Goal: Task Accomplishment & Management: Complete application form

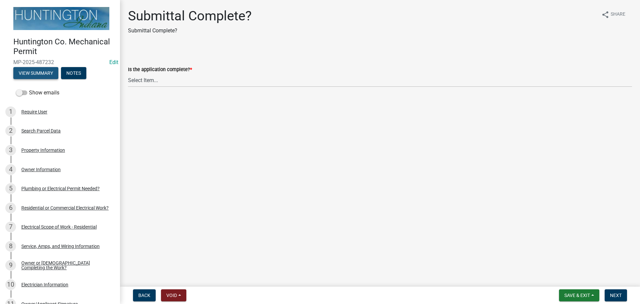
click at [42, 70] on button "View Summary" at bounding box center [35, 73] width 45 height 12
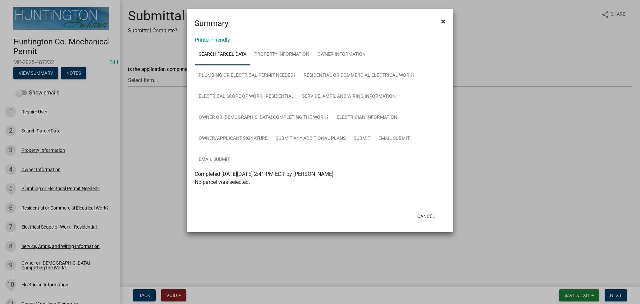
click at [447, 23] on button "×" at bounding box center [443, 21] width 15 height 19
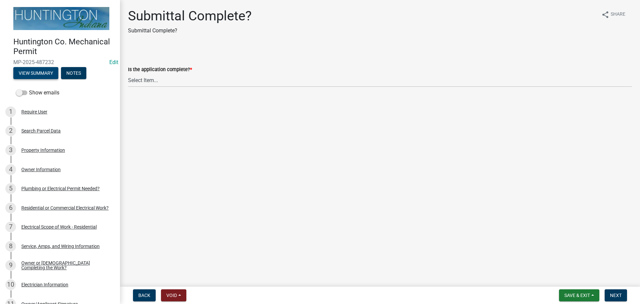
click at [45, 70] on button "View Summary" at bounding box center [35, 73] width 45 height 12
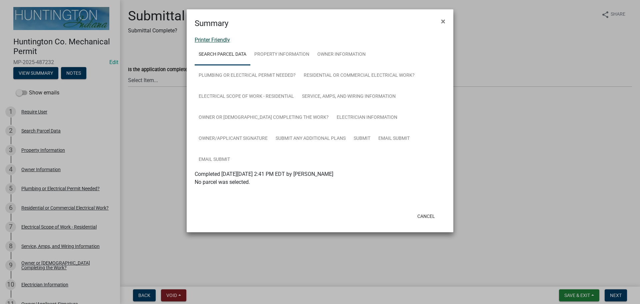
click at [214, 42] on link "Printer Friendly" at bounding box center [212, 40] width 35 height 6
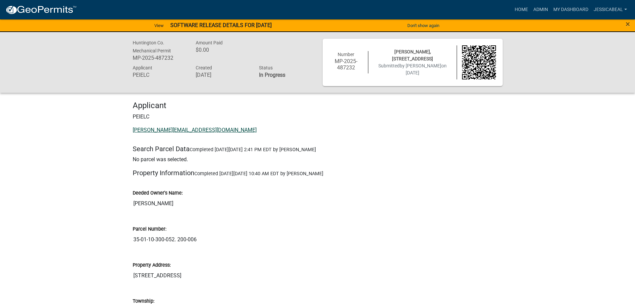
click at [149, 131] on link "larry@peganelectric.com" at bounding box center [195, 130] width 124 height 6
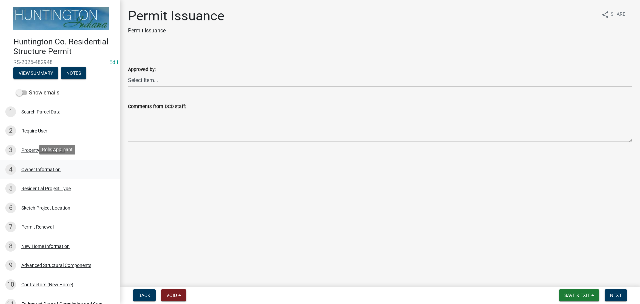
click at [49, 167] on div "Owner Information" at bounding box center [40, 169] width 39 height 5
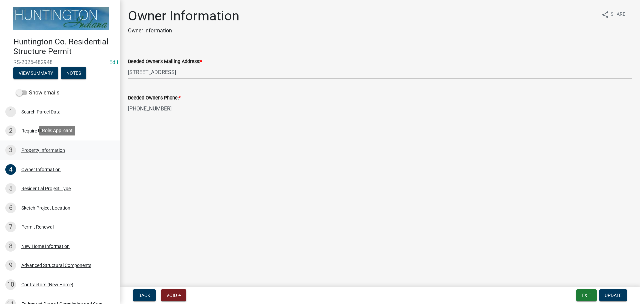
click at [35, 145] on div "3 Property Information" at bounding box center [57, 150] width 104 height 11
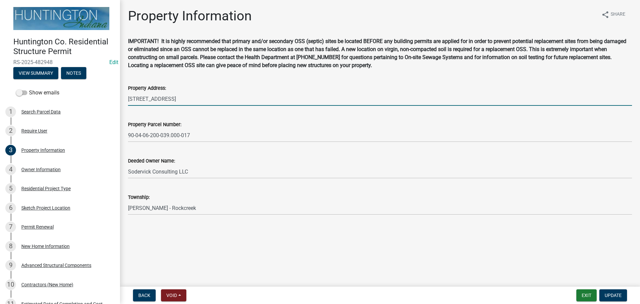
drag, startPoint x: 147, startPoint y: 99, endPoint x: 119, endPoint y: 99, distance: 28.0
click at [119, 99] on div "Huntington Co. Residential Structure Permit RS-2025-482948 Edit View Summary No…" at bounding box center [320, 152] width 640 height 304
type input "243-245 South St"
click at [620, 290] on button "Update" at bounding box center [613, 295] width 28 height 12
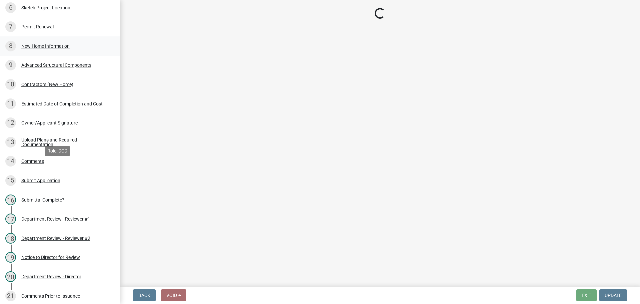
scroll to position [377, 0]
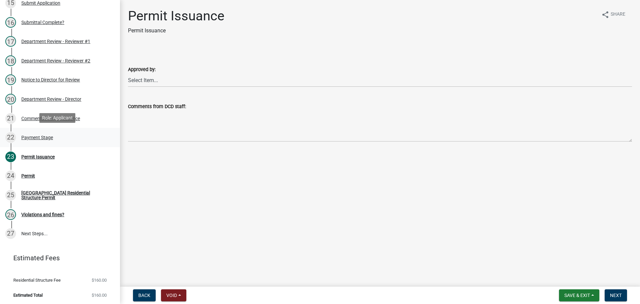
click at [33, 141] on div "22 Payment Stage" at bounding box center [57, 137] width 104 height 11
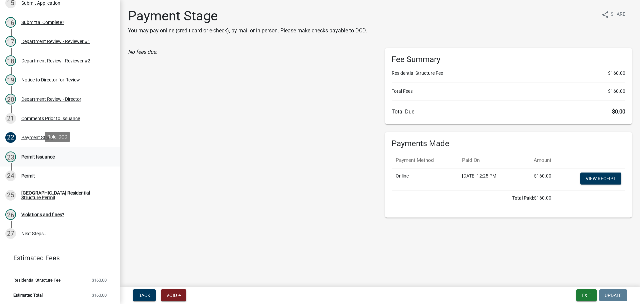
click at [47, 155] on div "Permit Issuance" at bounding box center [37, 156] width 33 height 5
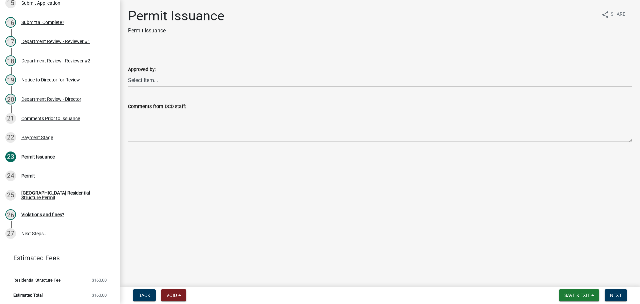
click at [158, 83] on select "Select Item... Kim Hostetler Greg Ricker Jessica Beal Laci Langston" at bounding box center [380, 80] width 504 height 14
click at [128, 73] on select "Select Item... Kim Hostetler Greg Ricker Jessica Beal Laci Langston" at bounding box center [380, 80] width 504 height 14
select select "cc8bb435-ea07-44aa-b5a4-aff1abb1e5ec"
click at [620, 295] on span "Next" at bounding box center [616, 294] width 12 height 5
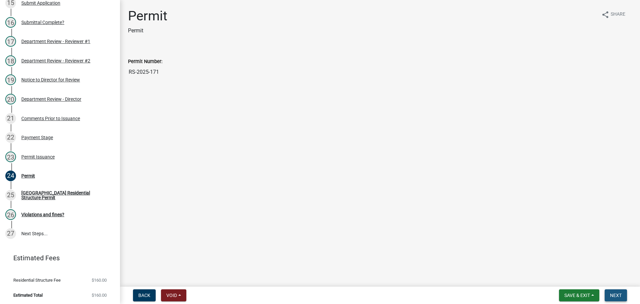
click at [619, 294] on span "Next" at bounding box center [616, 294] width 12 height 5
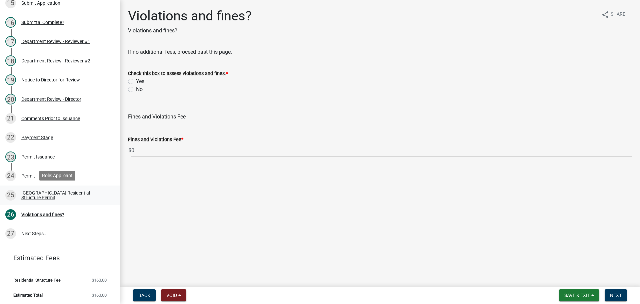
click at [43, 196] on div "Huntington County Residential Structure Permit" at bounding box center [65, 194] width 88 height 9
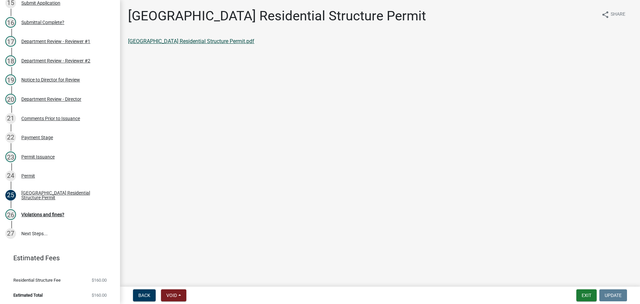
click at [214, 42] on link "Huntington County Residential Structure Permit.pdf" at bounding box center [191, 41] width 126 height 6
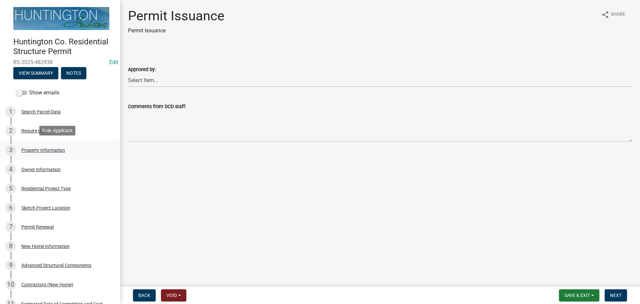
click at [39, 148] on div "Property Information" at bounding box center [43, 150] width 44 height 5
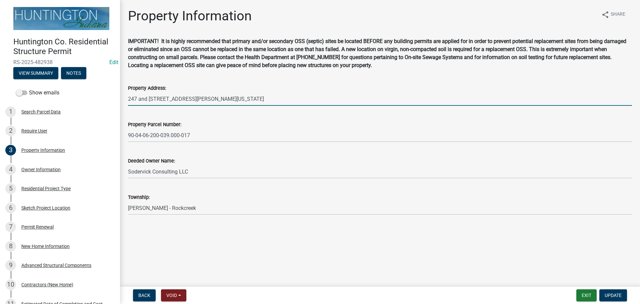
drag, startPoint x: 157, startPoint y: 98, endPoint x: 166, endPoint y: 100, distance: 8.8
click at [166, 100] on input "247 and 249 South Street, Markle, Indiana 46770" at bounding box center [380, 99] width 504 height 14
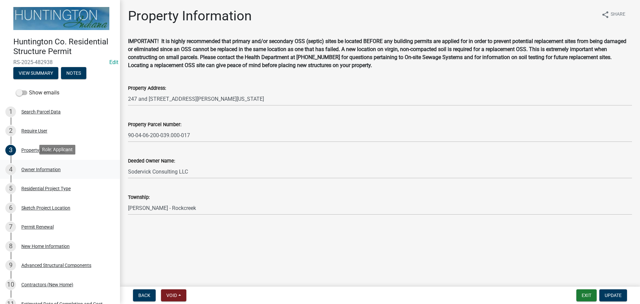
click at [45, 170] on div "Owner Information" at bounding box center [40, 169] width 39 height 5
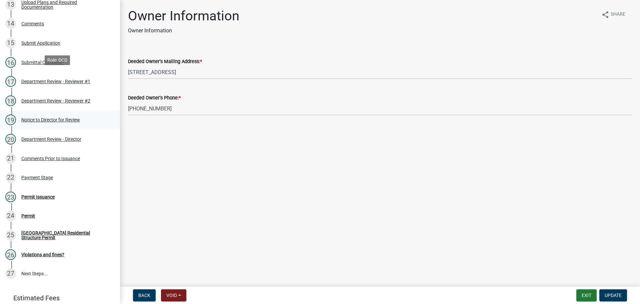
scroll to position [377, 0]
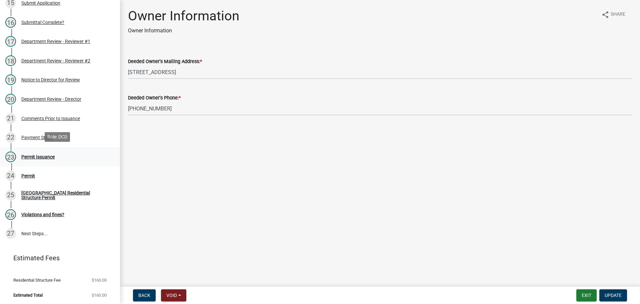
click at [30, 155] on div "Permit Issuance" at bounding box center [37, 156] width 33 height 5
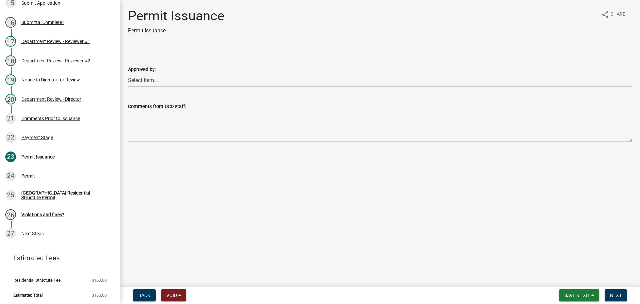
click at [155, 78] on select "Select Item... Kim Hostetler Greg Ricker Jessica Beal Laci Langston" at bounding box center [380, 80] width 504 height 14
click at [128, 73] on select "Select Item... Kim Hostetler Greg Ricker Jessica Beal Laci Langston" at bounding box center [380, 80] width 504 height 14
select select "cc8bb435-ea07-44aa-b5a4-aff1abb1e5ec"
click at [617, 296] on span "Next" at bounding box center [616, 294] width 12 height 5
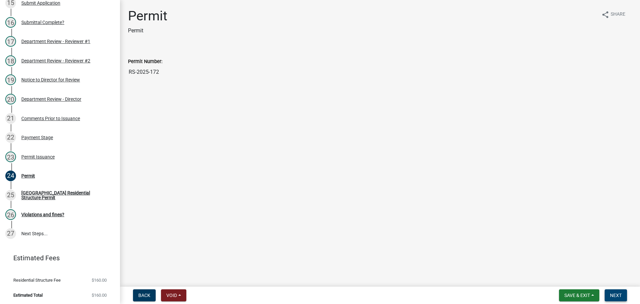
click at [617, 296] on span "Next" at bounding box center [616, 294] width 12 height 5
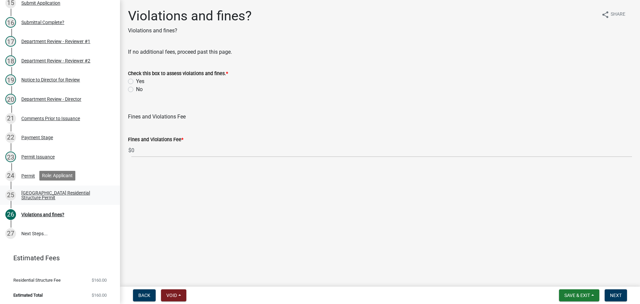
click at [35, 195] on div "Huntington County Residential Structure Permit" at bounding box center [65, 194] width 88 height 9
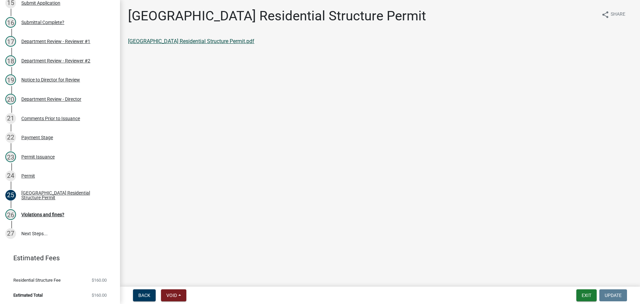
click at [181, 39] on link "Huntington County Residential Structure Permit.pdf" at bounding box center [191, 41] width 126 height 6
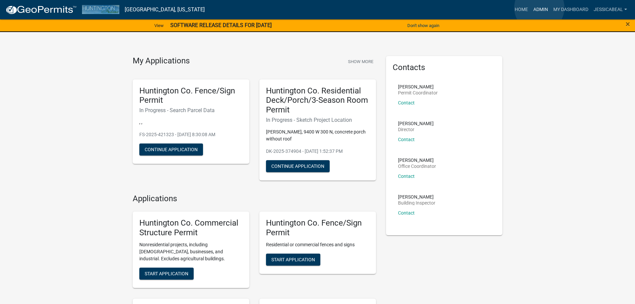
click at [539, 8] on link "Admin" at bounding box center [541, 9] width 20 height 13
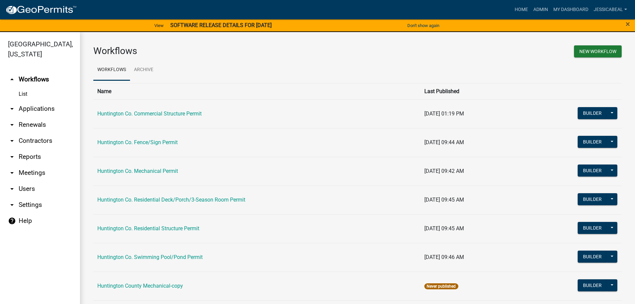
click at [32, 105] on link "arrow_drop_down Applications" at bounding box center [40, 109] width 80 height 16
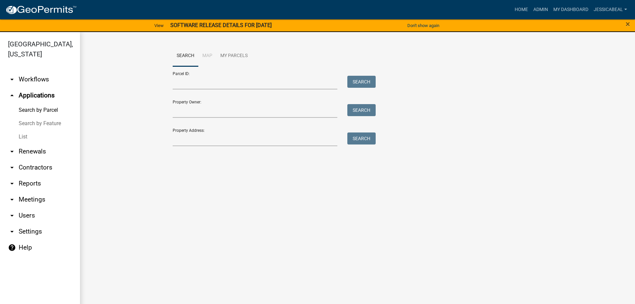
click at [29, 139] on link "List" at bounding box center [40, 136] width 80 height 13
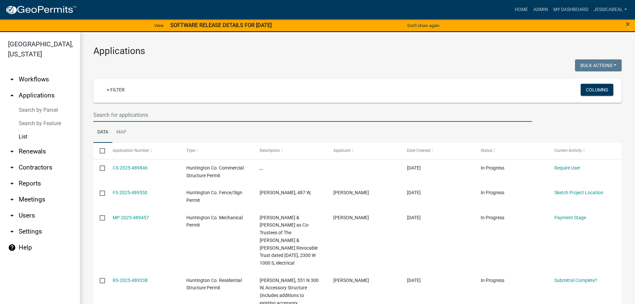
click at [105, 119] on input "text" at bounding box center [312, 115] width 439 height 14
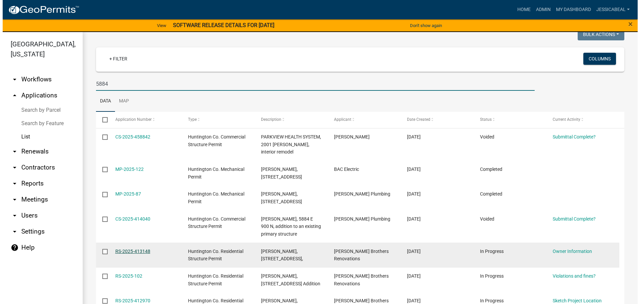
scroll to position [100, 0]
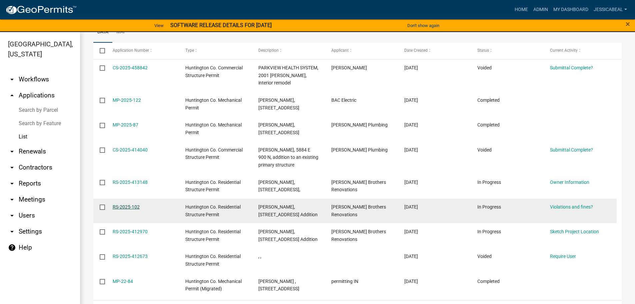
type input "5884"
click at [118, 204] on link "RS-2025-102" at bounding box center [126, 206] width 27 height 5
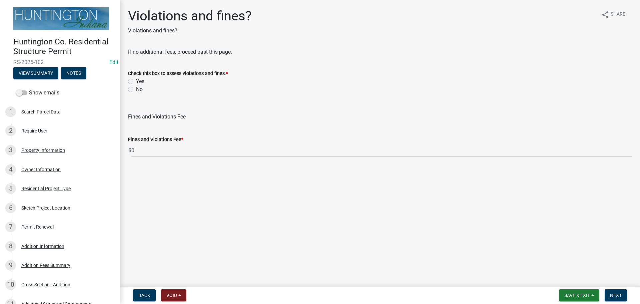
click at [136, 91] on label "No" at bounding box center [139, 89] width 7 height 8
click at [136, 90] on input "No" at bounding box center [138, 87] width 4 height 4
radio input "true"
click at [614, 294] on span "Next" at bounding box center [616, 294] width 12 height 5
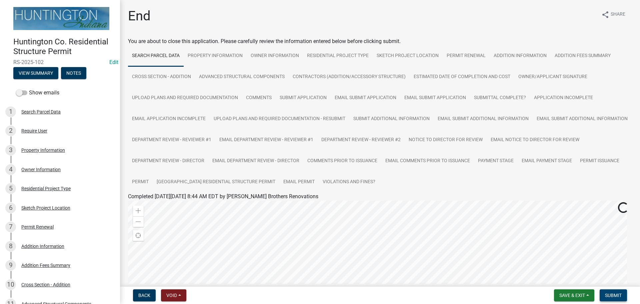
click at [613, 293] on span "Submit" at bounding box center [613, 294] width 17 height 5
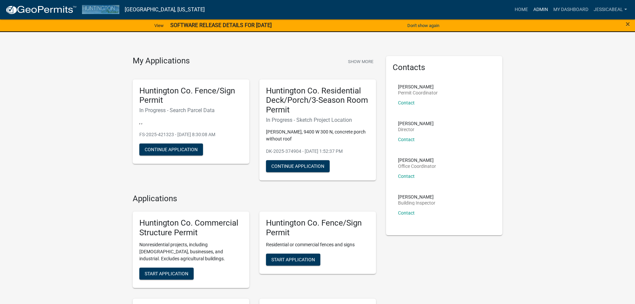
click at [542, 11] on link "Admin" at bounding box center [541, 9] width 20 height 13
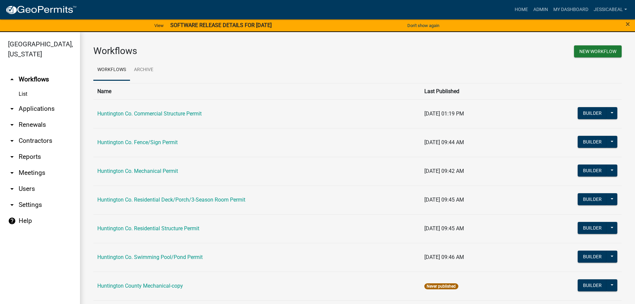
click at [26, 111] on link "arrow_drop_down Applications" at bounding box center [40, 109] width 80 height 16
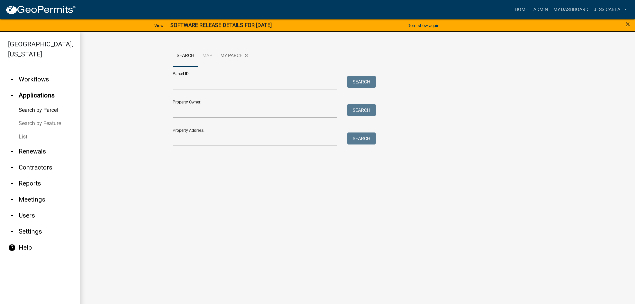
drag, startPoint x: 23, startPoint y: 135, endPoint x: 48, endPoint y: 131, distance: 25.4
click at [24, 135] on link "List" at bounding box center [40, 136] width 80 height 13
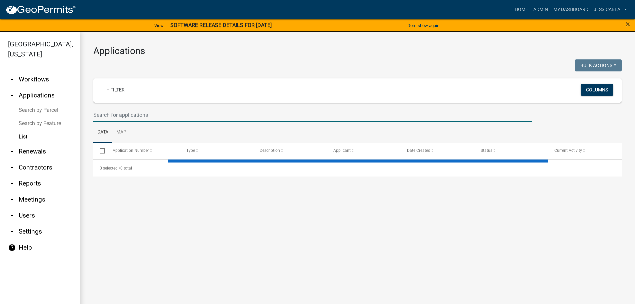
click at [162, 117] on input "text" at bounding box center [312, 115] width 439 height 14
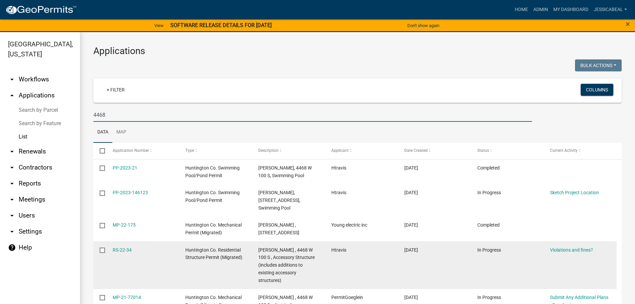
type input "4468"
